Goal: Information Seeking & Learning: Learn about a topic

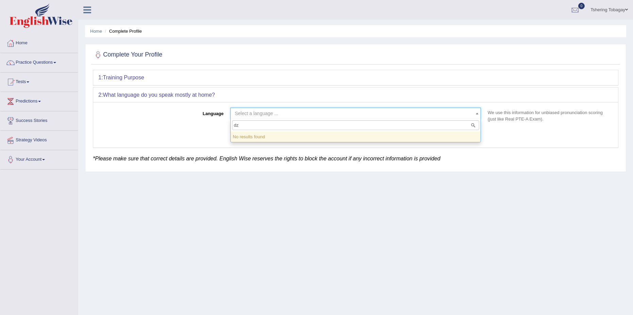
type input "d"
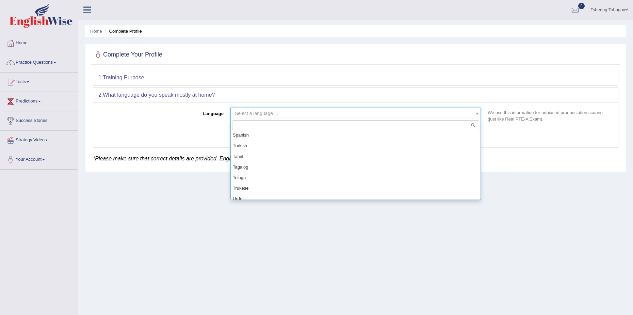
scroll to position [578, 0]
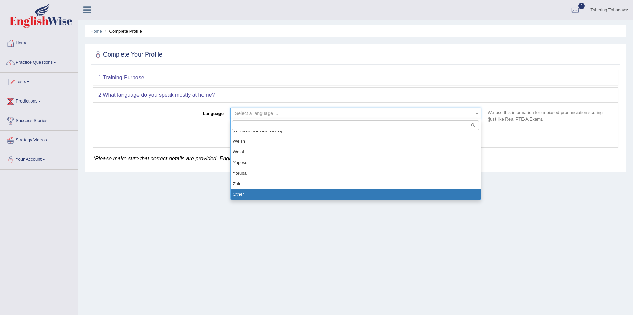
select select "Other"
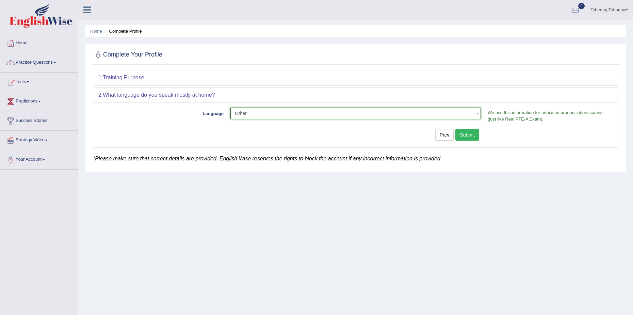
click at [466, 137] on button "Submit" at bounding box center [467, 135] width 24 height 12
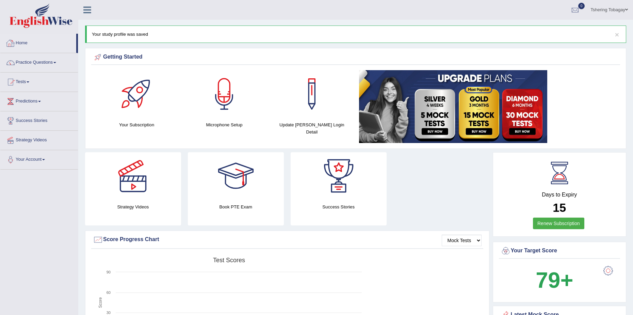
click at [48, 46] on link "Home" at bounding box center [38, 42] width 76 height 17
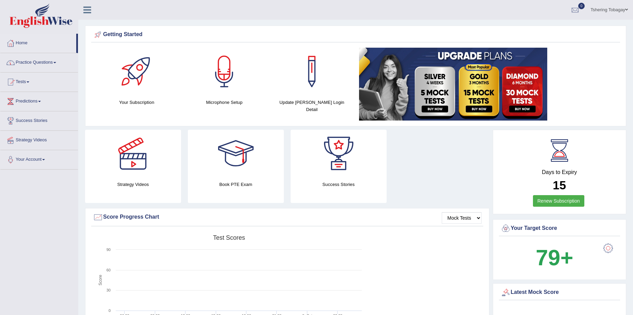
click at [27, 64] on link "Practice Questions" at bounding box center [39, 61] width 78 height 17
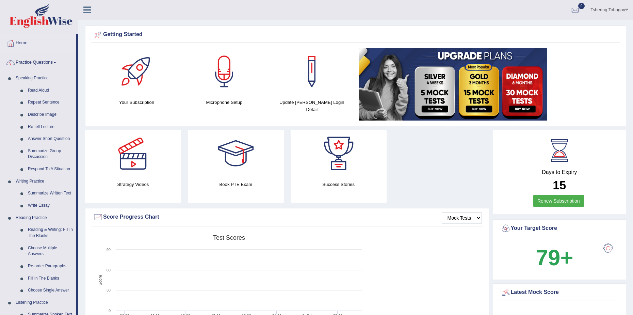
click at [36, 63] on link "Practice Questions" at bounding box center [38, 61] width 76 height 17
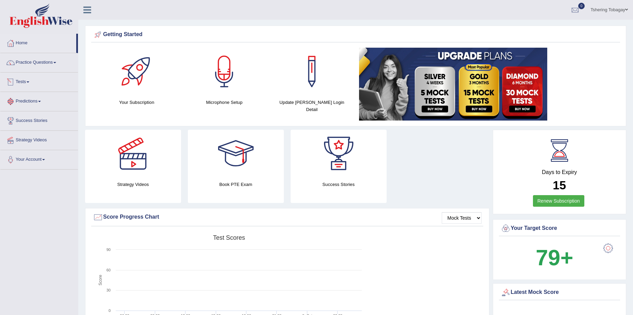
click at [28, 87] on link "Tests" at bounding box center [39, 80] width 78 height 17
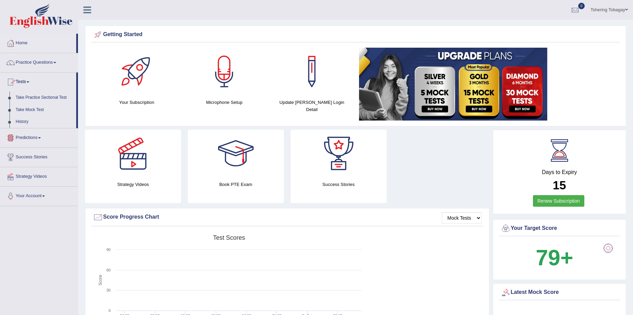
click at [28, 87] on link "Tests" at bounding box center [38, 80] width 76 height 17
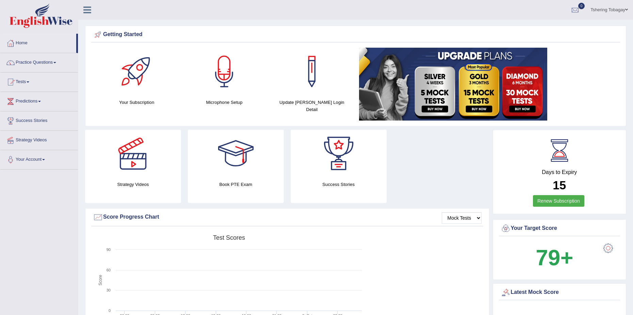
click at [33, 122] on link "Success Stories" at bounding box center [39, 119] width 78 height 17
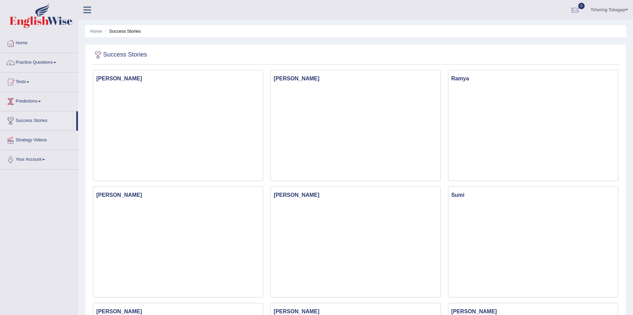
click at [38, 108] on link "Predictions" at bounding box center [39, 100] width 78 height 17
click at [40, 105] on link "Predictions" at bounding box center [38, 100] width 76 height 17
click at [28, 116] on link "Success Stories" at bounding box center [38, 119] width 76 height 17
click at [36, 138] on link "Strategy Videos" at bounding box center [39, 139] width 78 height 17
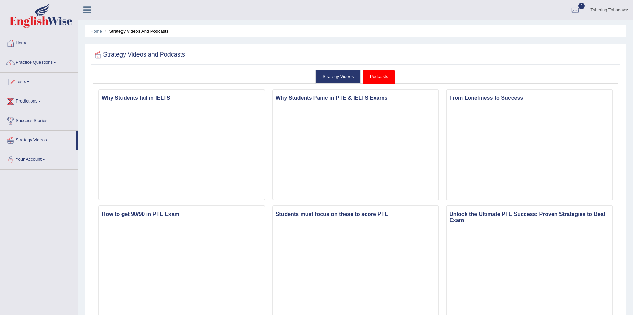
click at [41, 158] on link "Your Account" at bounding box center [39, 158] width 78 height 17
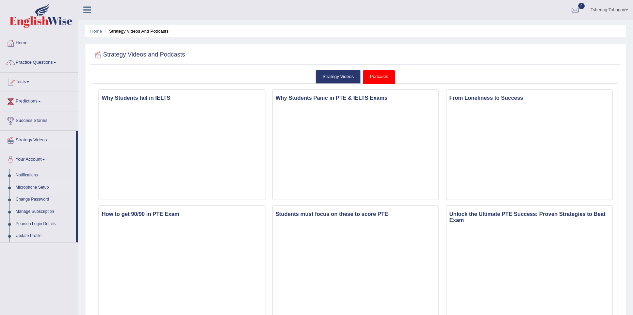
click at [37, 182] on link "Microphone Setup" at bounding box center [45, 187] width 64 height 12
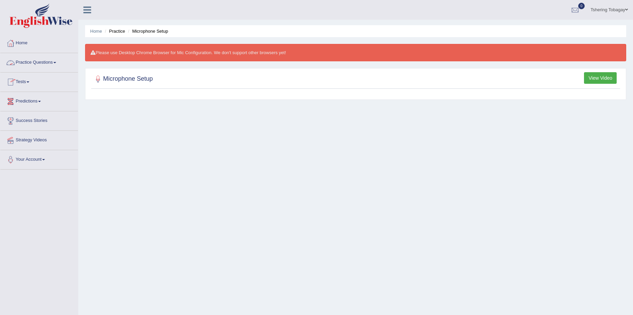
click at [58, 62] on link "Practice Questions" at bounding box center [39, 61] width 78 height 17
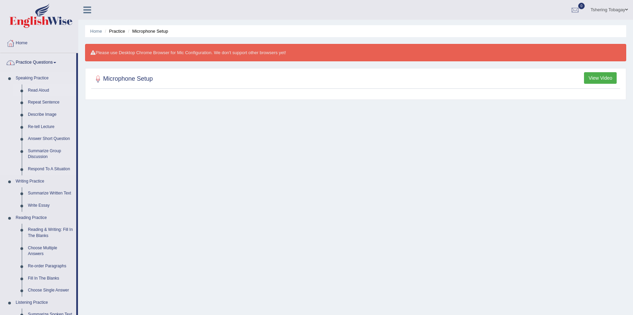
click at [29, 88] on link "Read Aloud" at bounding box center [50, 90] width 51 height 12
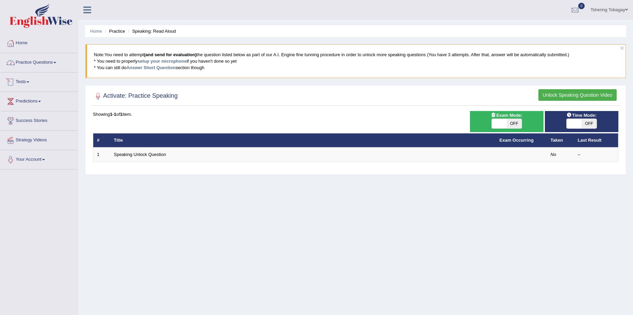
click at [51, 62] on link "Practice Questions" at bounding box center [39, 61] width 78 height 17
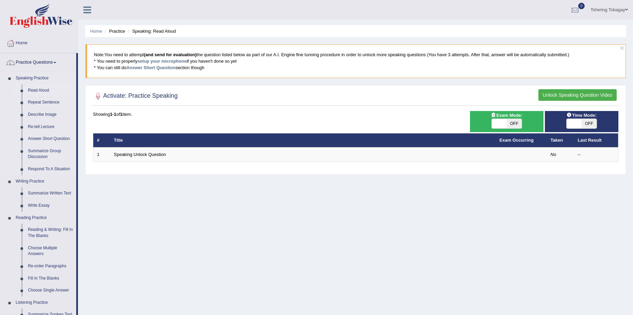
click at [33, 76] on link "Speaking Practice" at bounding box center [45, 78] width 64 height 12
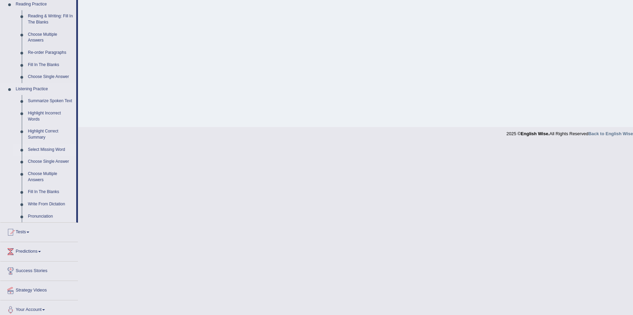
scroll to position [218, 0]
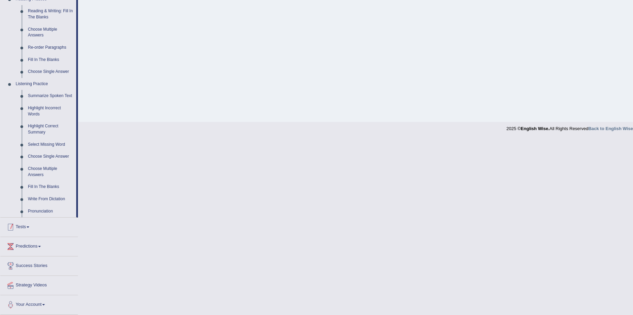
click at [25, 225] on link "Tests" at bounding box center [39, 225] width 78 height 17
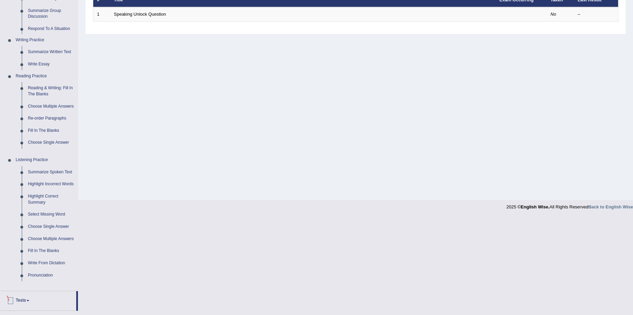
scroll to position [43, 0]
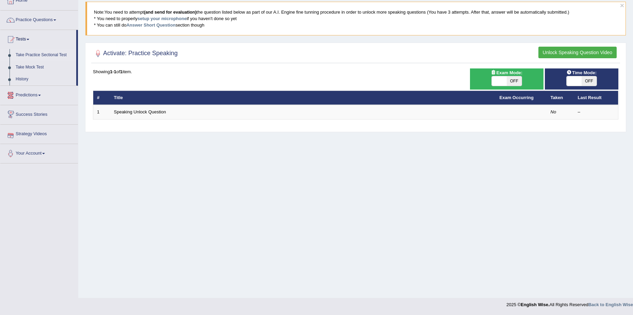
click at [28, 55] on link "Take Practice Sectional Test" at bounding box center [45, 55] width 64 height 12
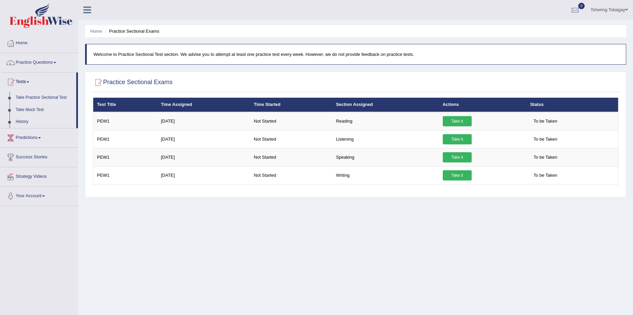
click at [23, 47] on link "Home" at bounding box center [39, 42] width 78 height 17
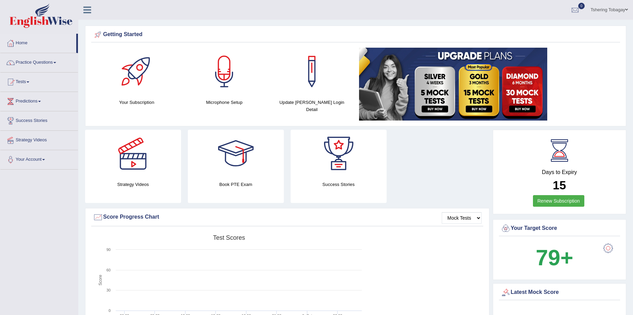
click at [314, 67] on div at bounding box center [312, 72] width 48 height 48
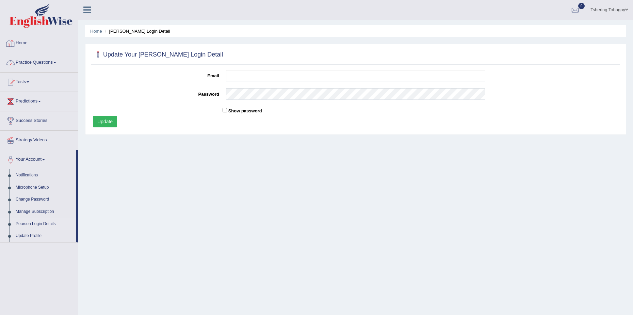
click at [7, 37] on link "Home" at bounding box center [39, 42] width 78 height 17
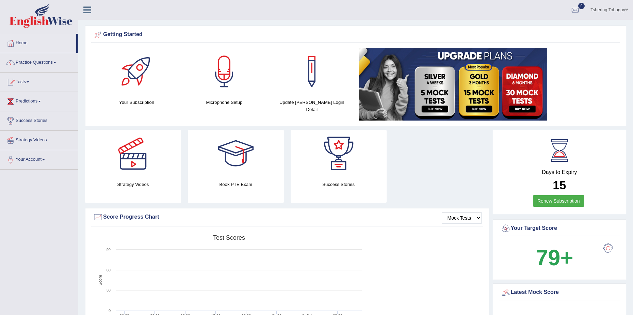
click at [55, 21] on img at bounding box center [41, 15] width 63 height 24
click at [60, 19] on img at bounding box center [41, 15] width 63 height 24
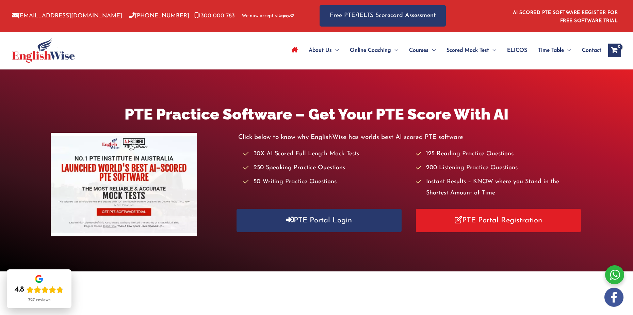
click at [298, 52] on link "Site Navigation: Main Menu" at bounding box center [294, 50] width 17 height 24
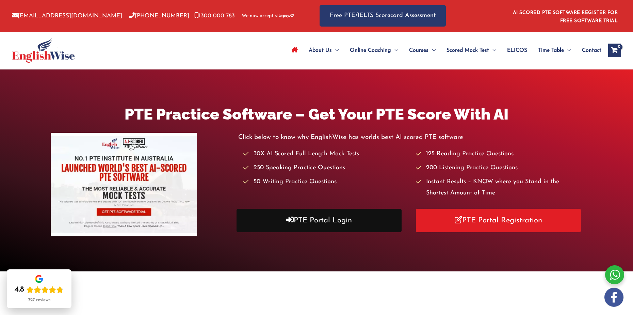
click at [336, 225] on link "PTE Portal Login" at bounding box center [318, 219] width 165 height 23
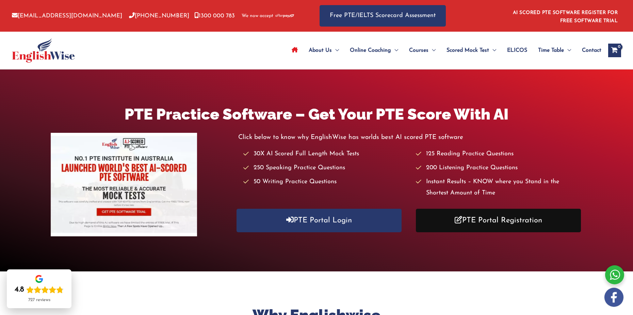
click at [484, 228] on link "PTE Portal Registration" at bounding box center [498, 219] width 165 height 23
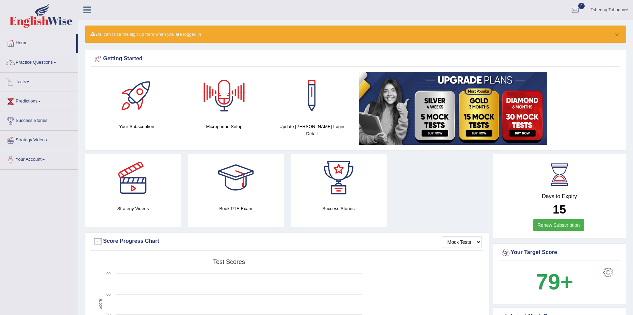
click at [42, 67] on link "Practice Questions" at bounding box center [39, 61] width 78 height 17
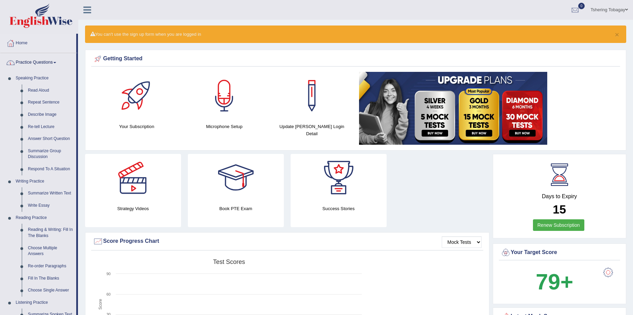
click at [56, 67] on link "Practice Questions" at bounding box center [38, 61] width 76 height 17
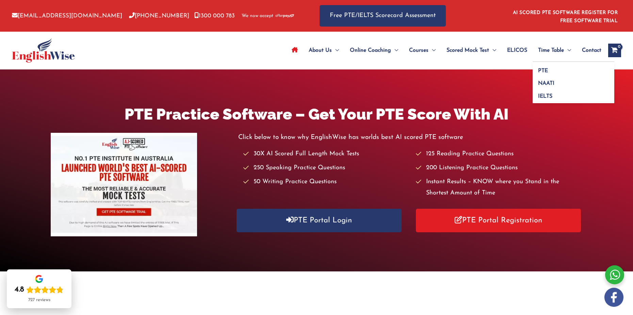
click at [553, 52] on span "Time Table" at bounding box center [551, 50] width 26 height 24
click at [545, 72] on span "PTE" at bounding box center [543, 70] width 10 height 5
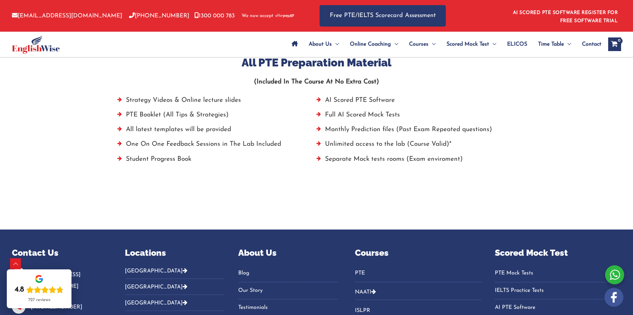
scroll to position [476, 0]
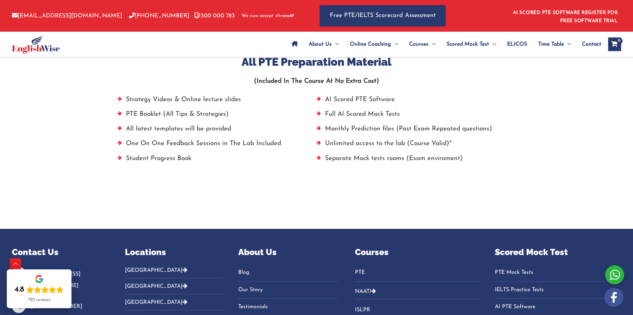
click at [177, 100] on li "Strategy Videos & Online lecture slides" at bounding box center [216, 101] width 199 height 15
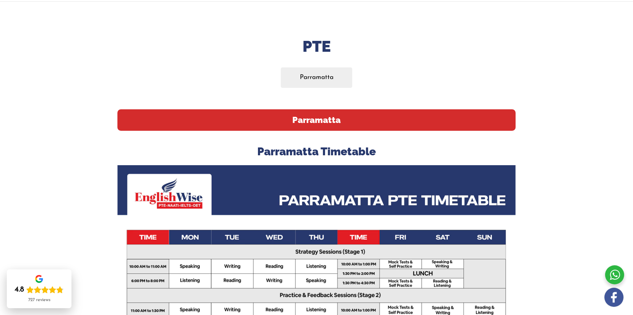
scroll to position [0, 0]
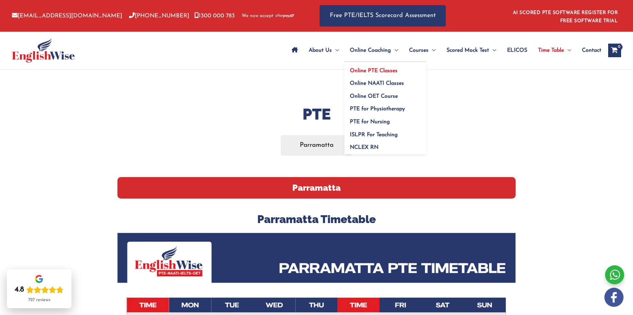
click at [373, 72] on span "Online PTE Classes" at bounding box center [374, 70] width 48 height 5
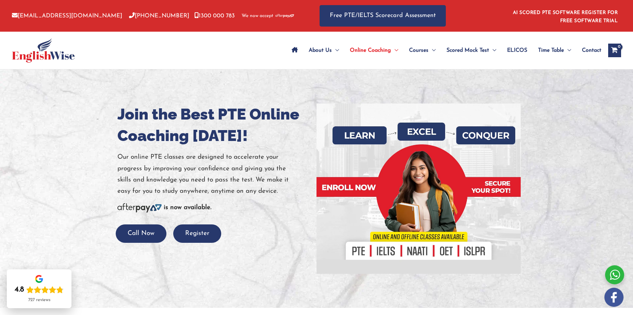
click at [286, 47] on link "Site Navigation: Main Menu" at bounding box center [294, 50] width 17 height 24
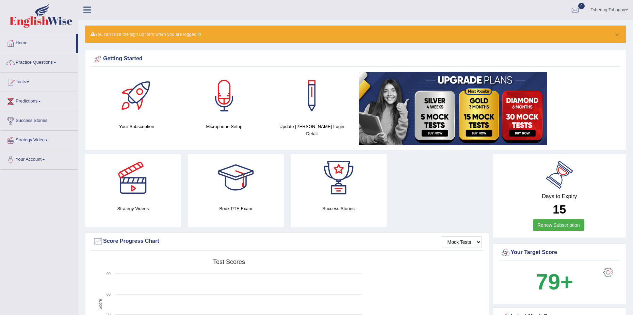
click at [557, 190] on div "Days to Expiry 15 Renew Subscription" at bounding box center [559, 196] width 121 height 75
click at [556, 221] on link "Renew Subscription" at bounding box center [558, 225] width 51 height 12
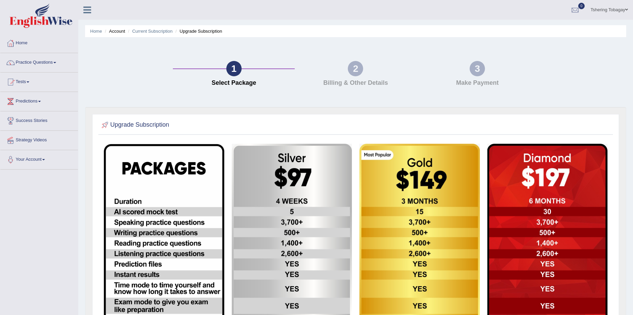
click at [351, 71] on div "2" at bounding box center [355, 68] width 15 height 15
click at [475, 80] on h4 "Make Payment" at bounding box center [477, 83] width 115 height 7
click at [48, 64] on link "Practice Questions" at bounding box center [39, 61] width 78 height 17
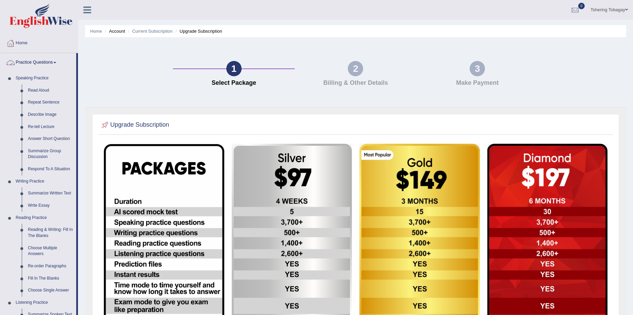
click at [53, 62] on link "Practice Questions" at bounding box center [38, 61] width 76 height 17
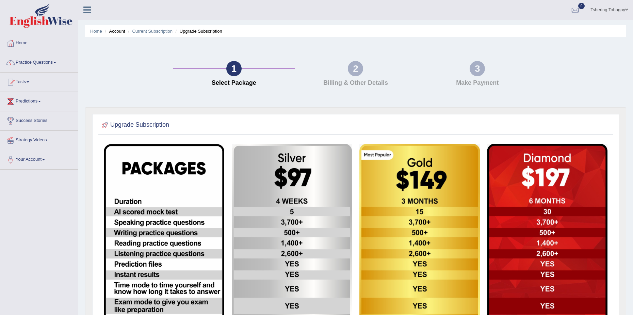
click at [375, 80] on h4 "Billing & Other Details" at bounding box center [355, 83] width 115 height 7
click at [41, 83] on link "Tests" at bounding box center [39, 80] width 78 height 17
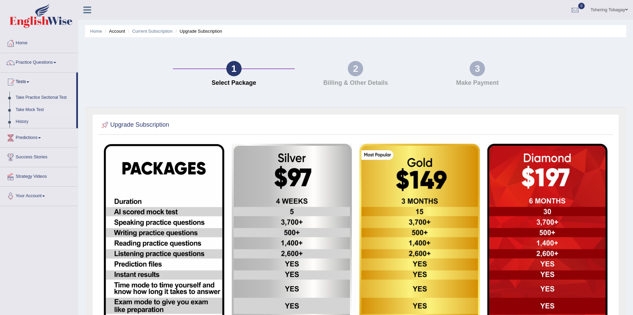
click at [31, 110] on link "Take Mock Test" at bounding box center [45, 110] width 64 height 12
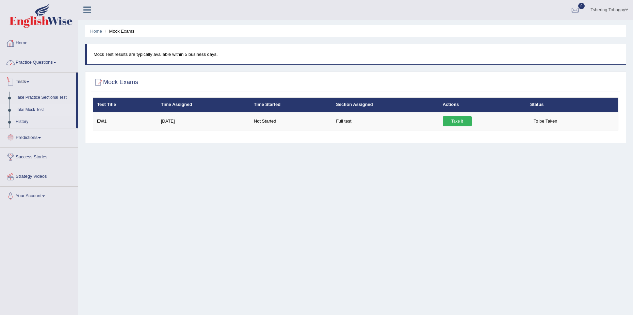
click at [17, 43] on link "Home" at bounding box center [39, 42] width 78 height 17
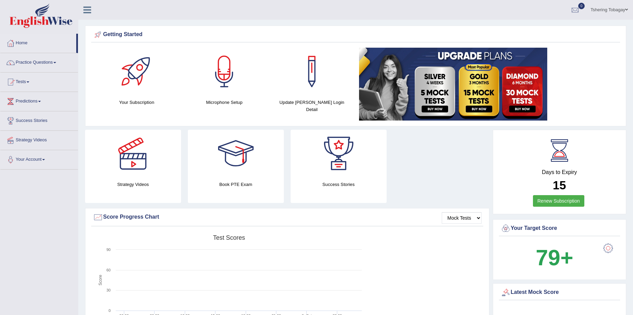
click at [575, 11] on div at bounding box center [575, 10] width 10 height 10
click at [602, 8] on link "Tshering Tobagay" at bounding box center [609, 9] width 48 height 18
click at [505, 27] on div "Getting Started Your Subscription Microphone Setup Update Pearson Login Detail ×" at bounding box center [355, 76] width 541 height 101
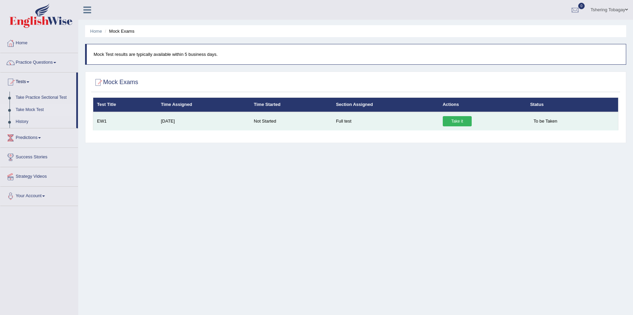
click at [450, 115] on td "Take it" at bounding box center [482, 121] width 87 height 18
click at [450, 117] on link "Take it" at bounding box center [456, 121] width 29 height 10
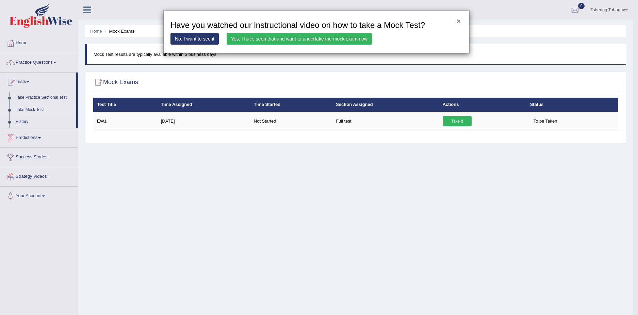
click at [458, 19] on button "×" at bounding box center [458, 20] width 4 height 7
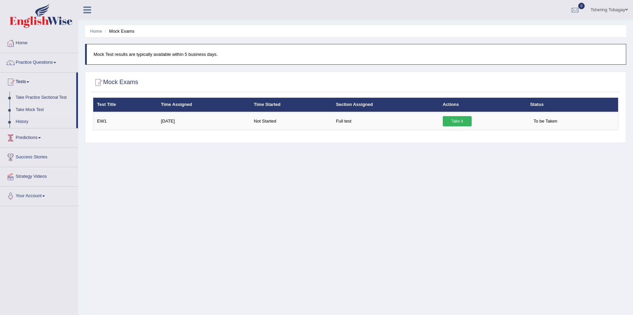
click at [43, 131] on link "Predictions" at bounding box center [39, 136] width 78 height 17
click at [39, 116] on link "Latest Predictions" at bounding box center [45, 117] width 64 height 12
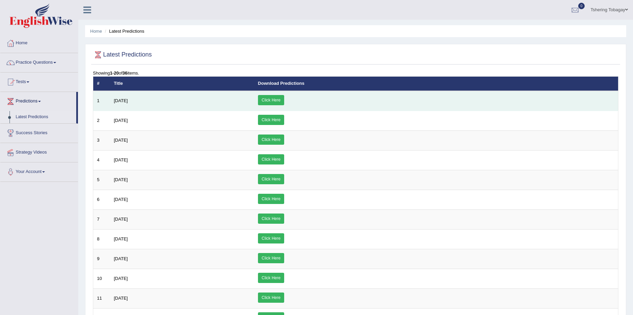
click at [284, 98] on link "Click Here" at bounding box center [271, 100] width 26 height 10
